Goal: Check status: Check status

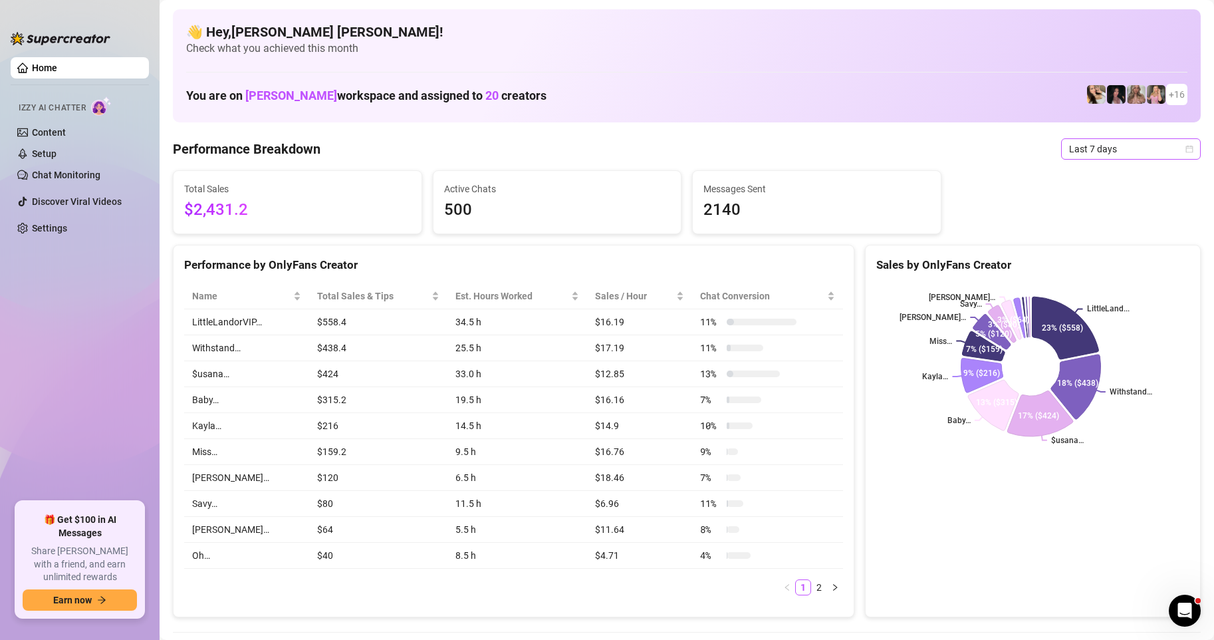
click at [1186, 150] on icon "calendar" at bounding box center [1190, 149] width 8 height 8
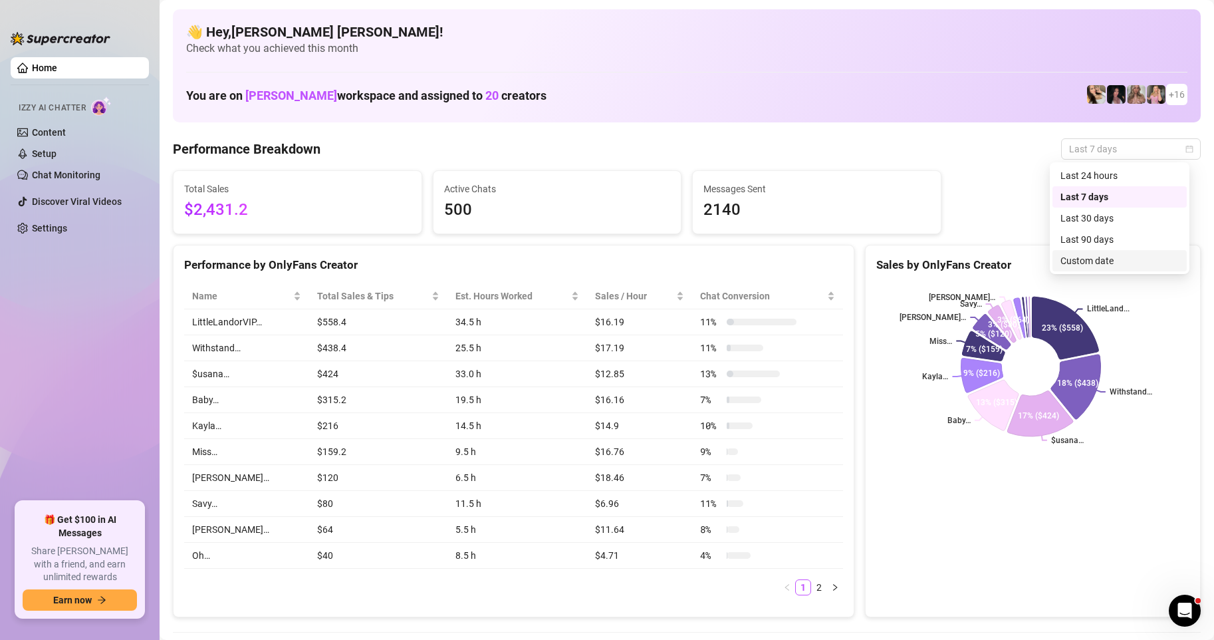
click at [1069, 261] on div "Custom date" at bounding box center [1120, 260] width 118 height 15
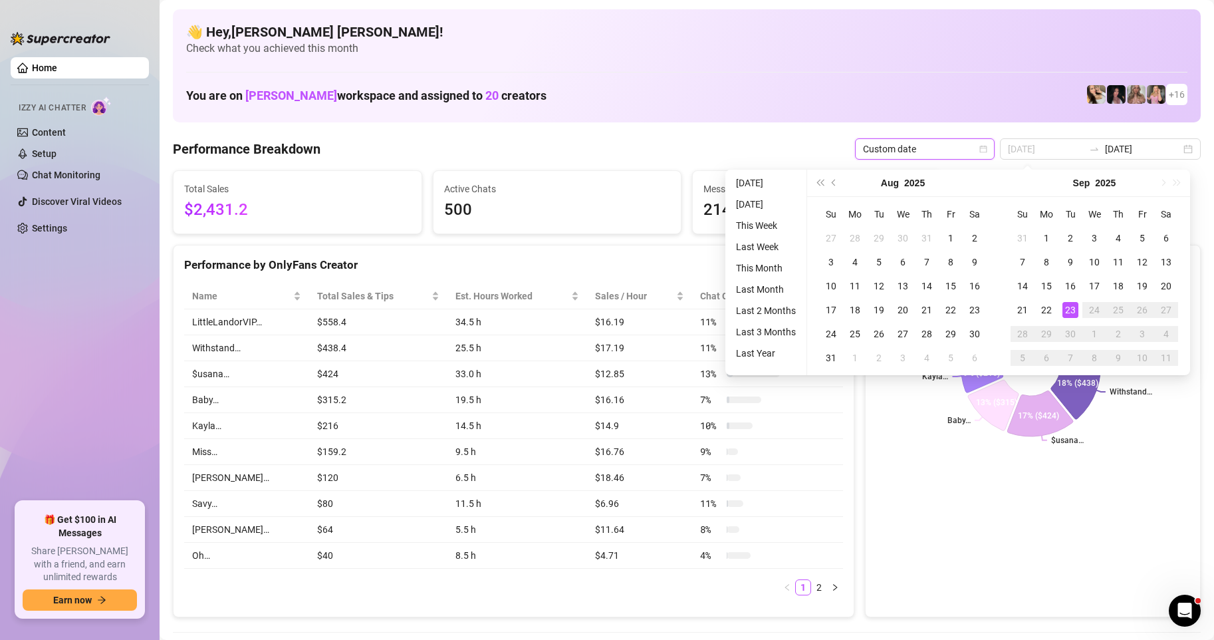
type input "2025-09-23"
click at [1071, 305] on div "23" at bounding box center [1071, 310] width 16 height 16
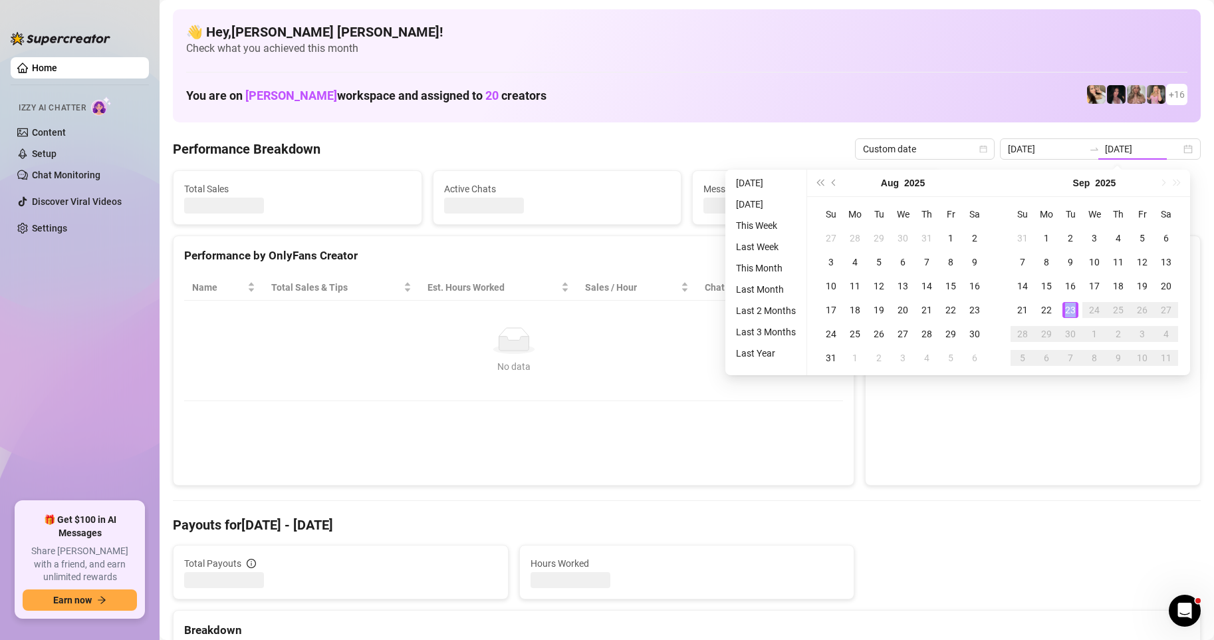
type input "2025-09-23"
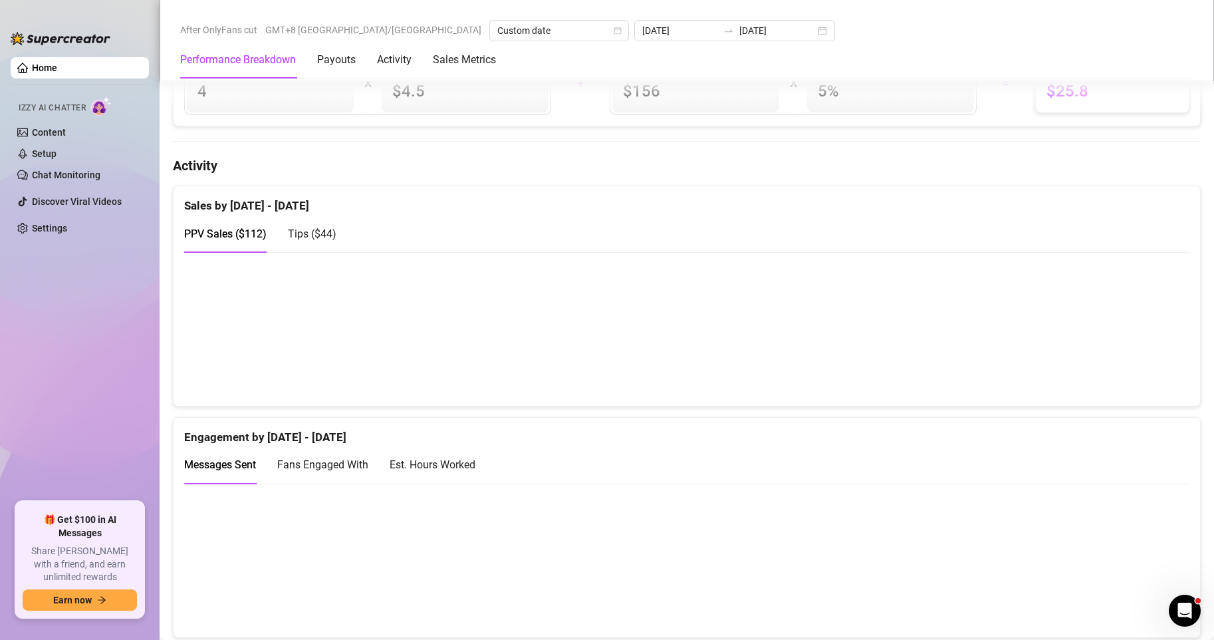
scroll to position [599, 0]
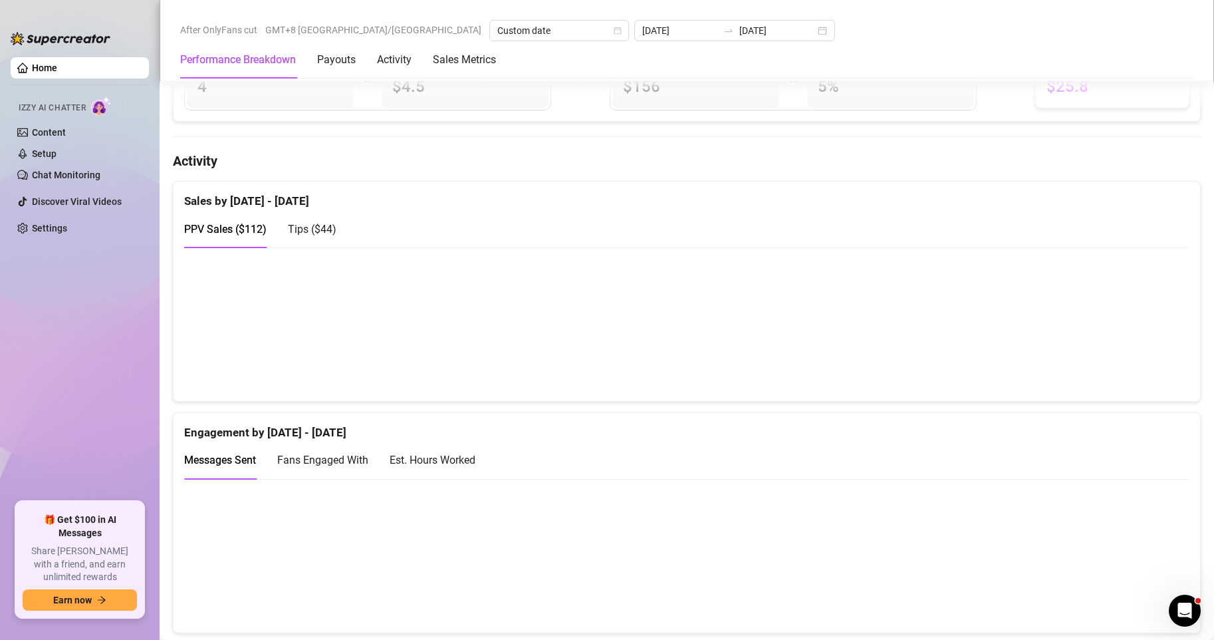
click at [303, 229] on span "Tips ( $44 )" at bounding box center [312, 229] width 49 height 13
click at [218, 235] on span "PPV Sales ( $112 )" at bounding box center [225, 229] width 82 height 13
click at [694, 351] on canvas at bounding box center [681, 323] width 994 height 133
click at [389, 320] on canvas at bounding box center [681, 323] width 994 height 133
